Goal: Task Accomplishment & Management: Manage account settings

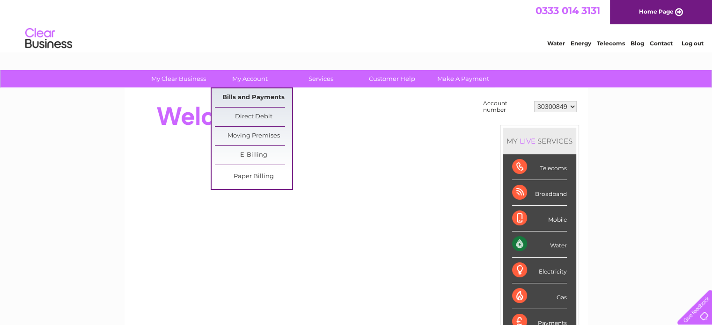
click at [258, 101] on link "Bills and Payments" at bounding box center [253, 97] width 77 height 19
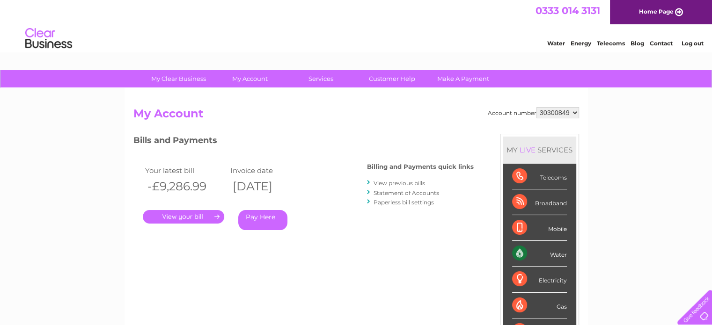
click at [436, 192] on link "Statement of Accounts" at bounding box center [406, 192] width 66 height 7
